Goal: Task Accomplishment & Management: Use online tool/utility

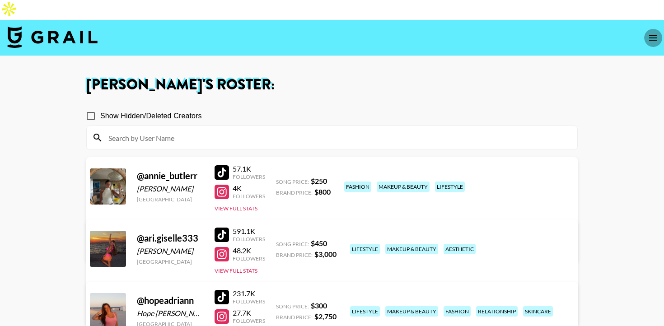
click at [651, 35] on icon "open drawer" at bounding box center [653, 37] width 8 height 5
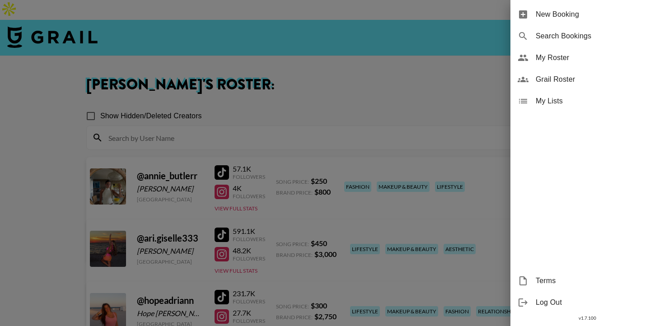
click at [571, 74] on span "Grail Roster" at bounding box center [595, 79] width 121 height 11
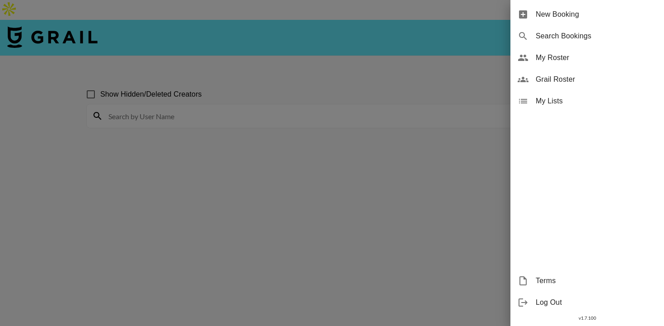
click at [315, 97] on div at bounding box center [332, 163] width 664 height 326
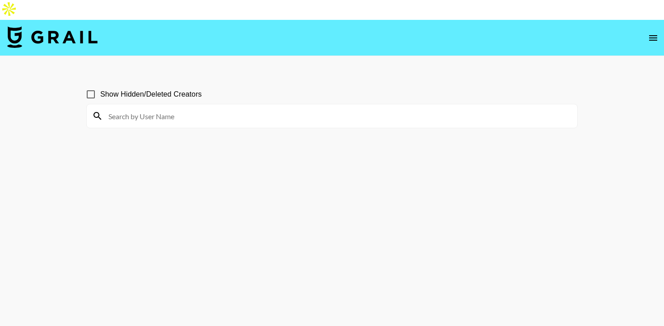
click at [307, 109] on input at bounding box center [337, 116] width 469 height 14
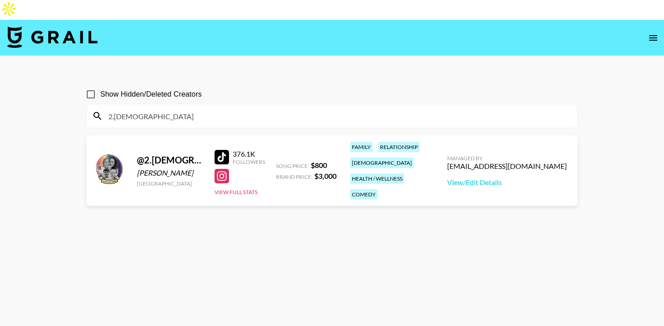
type input "2.[DEMOGRAPHIC_DATA]"
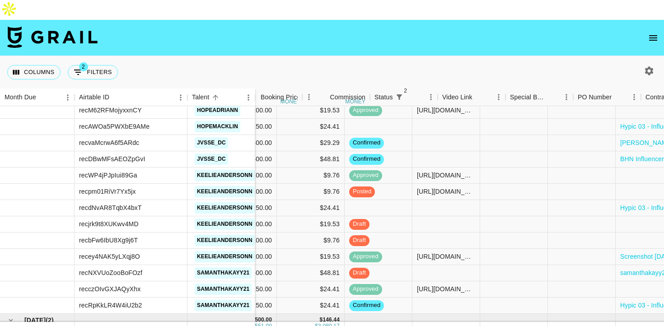
scroll to position [982, 436]
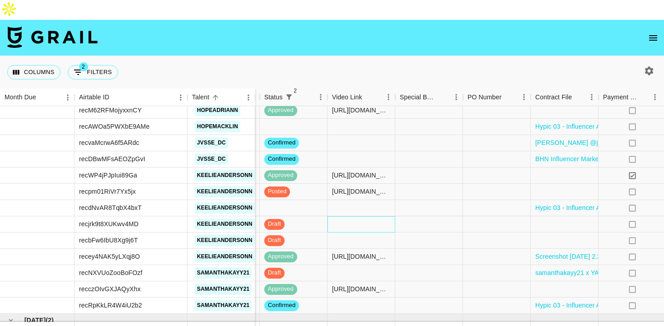
click at [367, 216] on div at bounding box center [361, 224] width 68 height 16
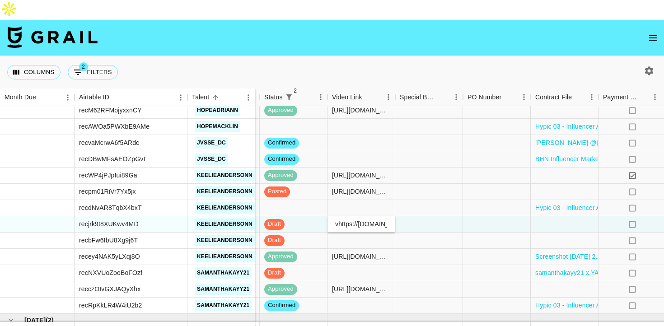
scroll to position [0, 370]
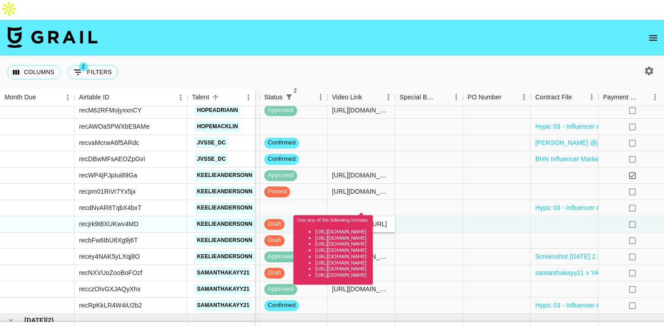
click at [353, 220] on input "vhttps://www.tiktok.com/@keelieandersonn/video/7548882507840638238?is_from_weba…" at bounding box center [361, 223] width 66 height 7
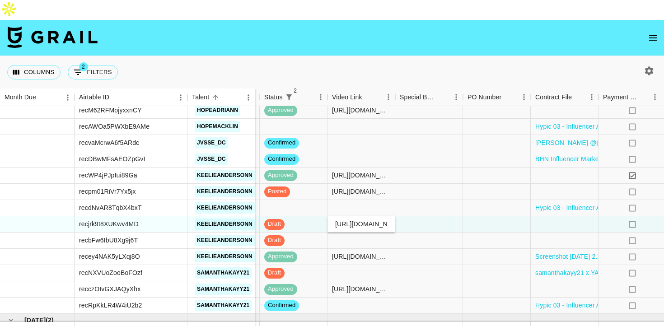
type input "https://www.tiktok.com/@keelieandersonn/video/7548882507840638238?is_from_webap…"
click at [452, 216] on div at bounding box center [429, 224] width 68 height 16
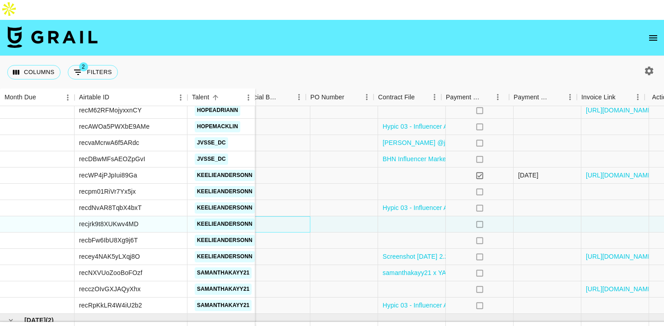
scroll to position [982, 609]
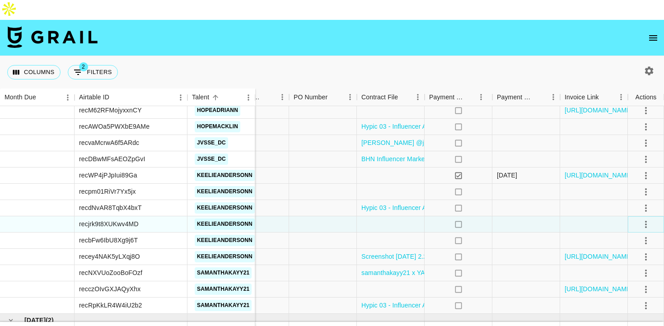
click at [643, 219] on icon "select merge strategy" at bounding box center [645, 224] width 11 height 11
click at [627, 290] on div "Approve" at bounding box center [626, 288] width 28 height 11
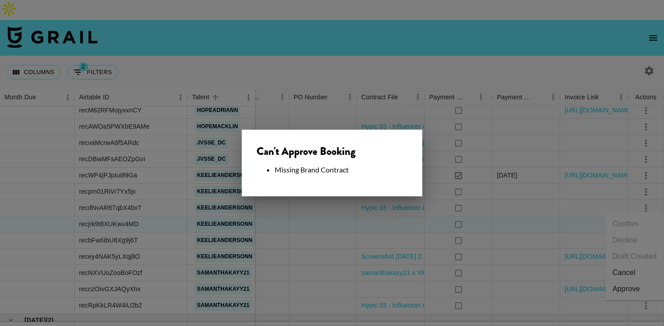
click at [462, 198] on div at bounding box center [332, 163] width 664 height 326
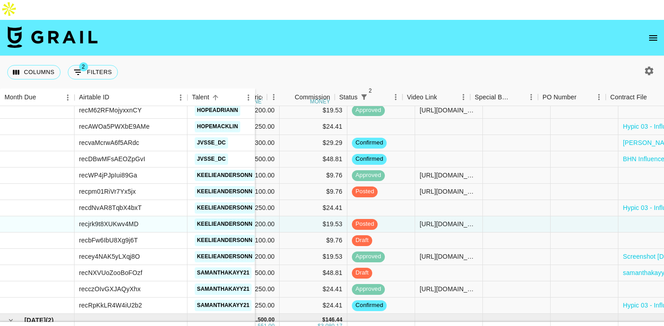
scroll to position [982, 361]
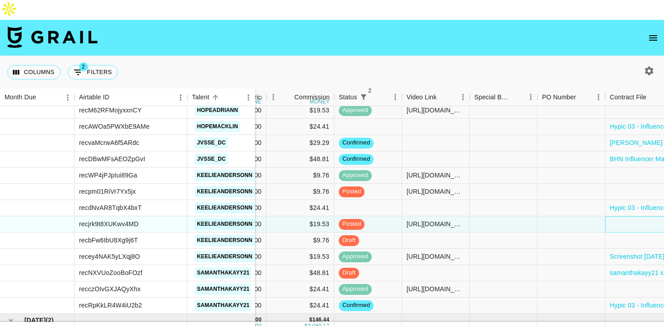
click at [615, 216] on div at bounding box center [639, 224] width 68 height 16
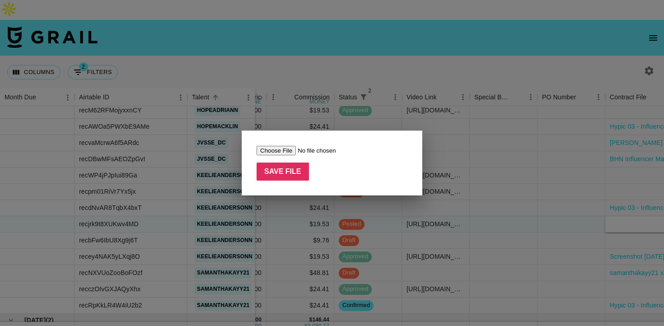
click at [287, 149] on input "file" at bounding box center [313, 150] width 114 height 9
type input "C:\fakepath\Screenshot 2025-09-11 at 2.30.02 PM.png"
click at [270, 170] on input "Save File" at bounding box center [282, 172] width 52 height 18
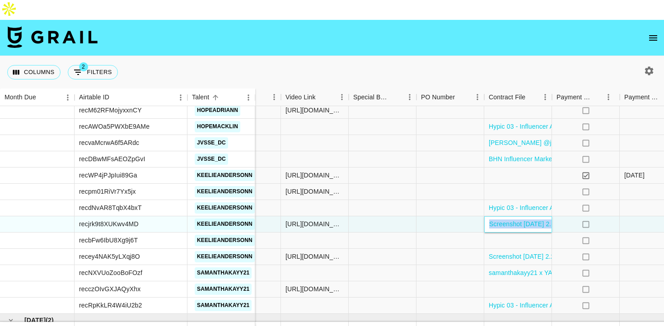
scroll to position [982, 609]
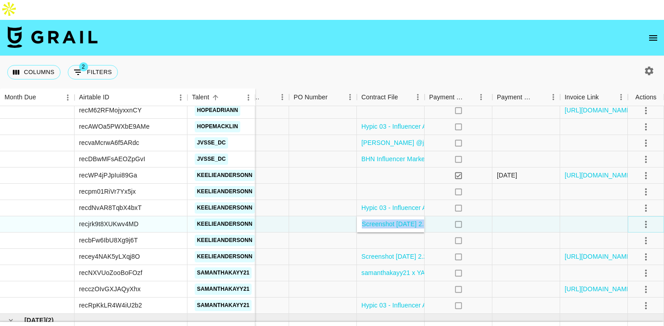
click at [647, 219] on icon "select merge strategy" at bounding box center [645, 224] width 11 height 11
click at [613, 289] on div "Approve" at bounding box center [626, 288] width 28 height 11
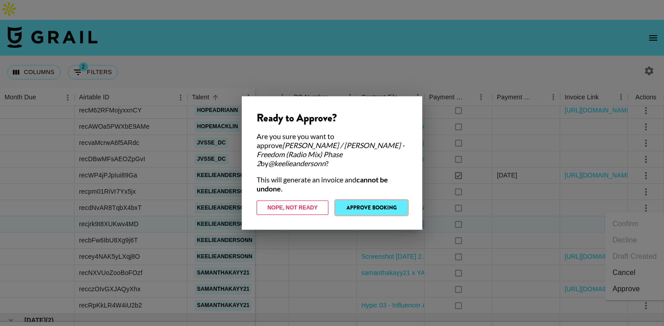
click at [364, 201] on button "Approve Booking" at bounding box center [371, 207] width 72 height 14
